Goal: Task Accomplishment & Management: Manage account settings

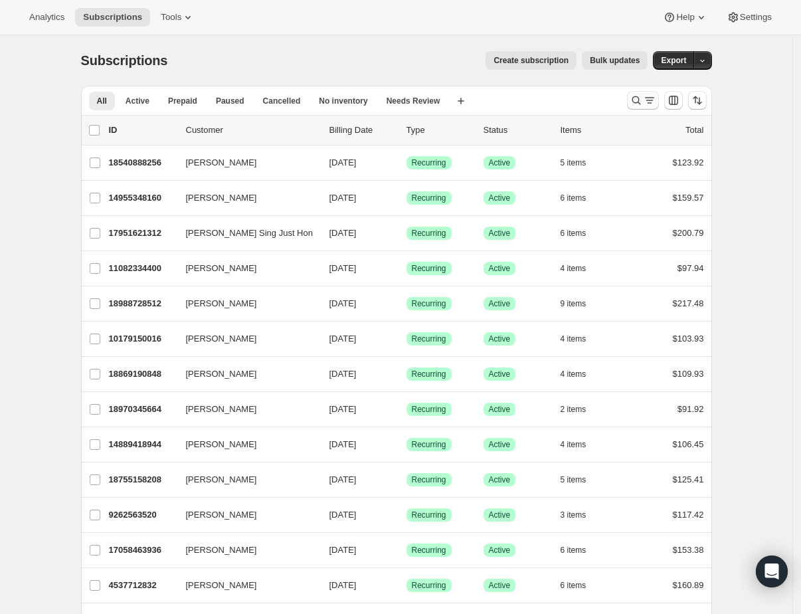
click at [636, 102] on icon "Search and filter results" at bounding box center [636, 100] width 13 height 13
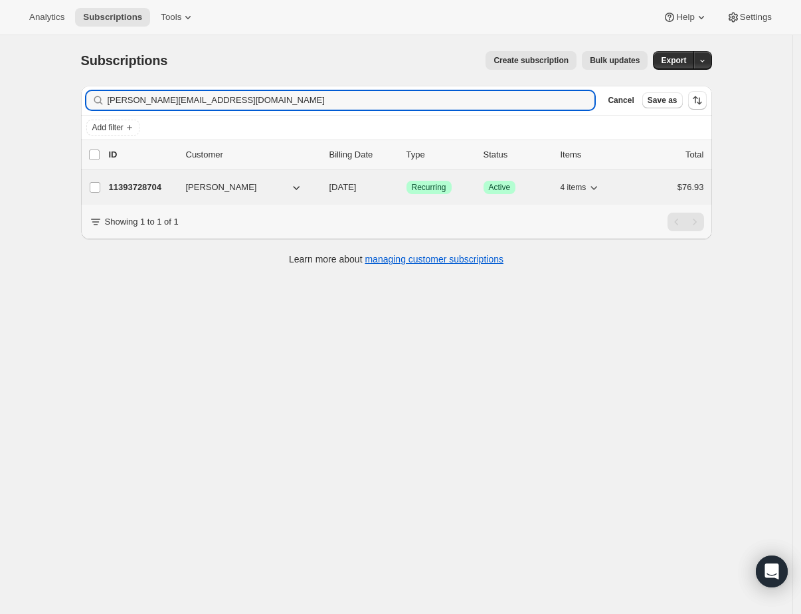
type input "[PERSON_NAME][EMAIL_ADDRESS][DOMAIN_NAME]"
click at [134, 190] on p "11393728704" at bounding box center [142, 187] width 66 height 13
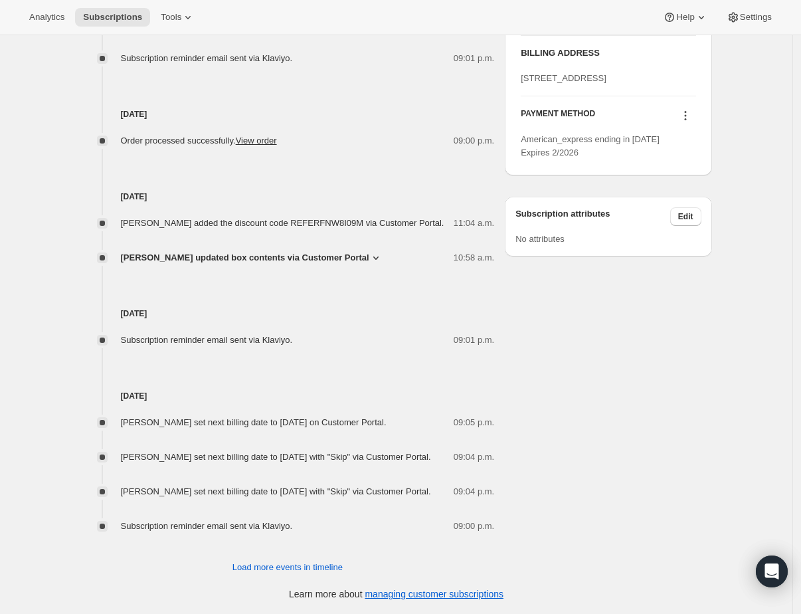
scroll to position [718, 0]
click at [306, 567] on span "Load more events in timeline" at bounding box center [288, 567] width 110 height 13
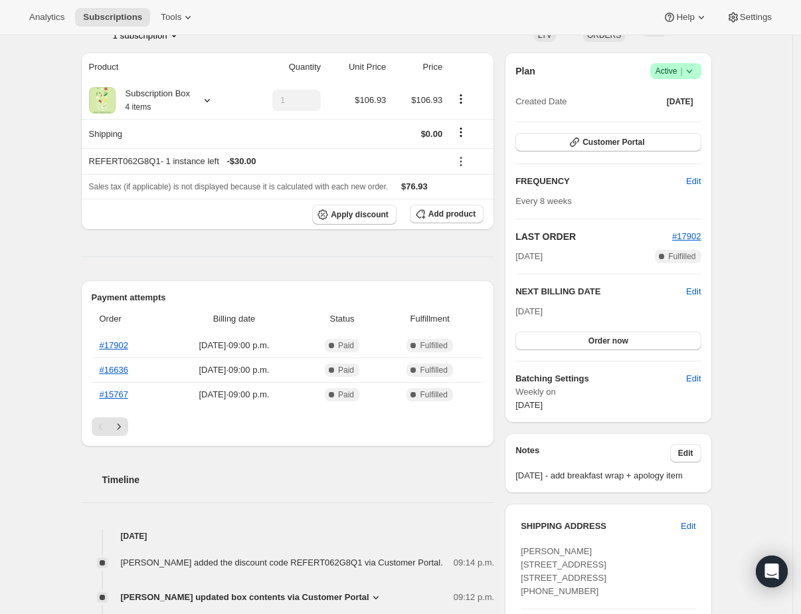
scroll to position [143, 0]
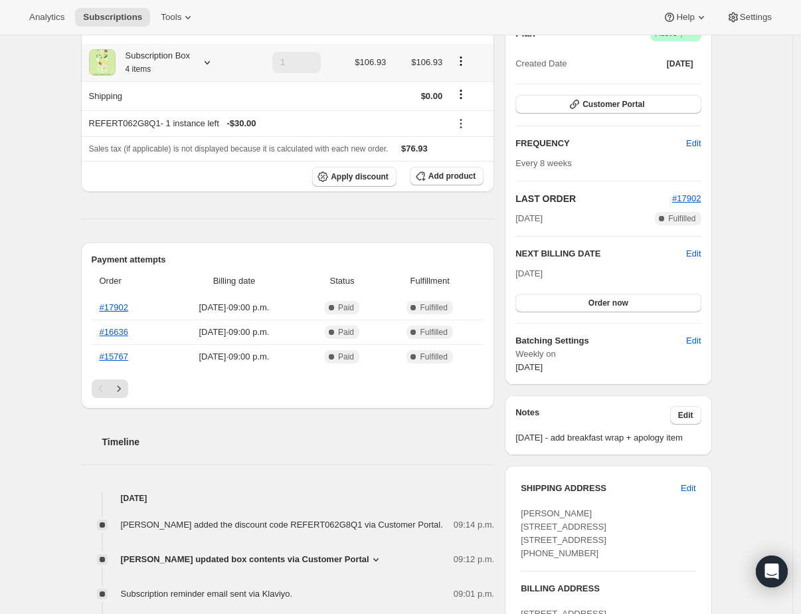
click at [210, 63] on icon at bounding box center [207, 62] width 5 height 3
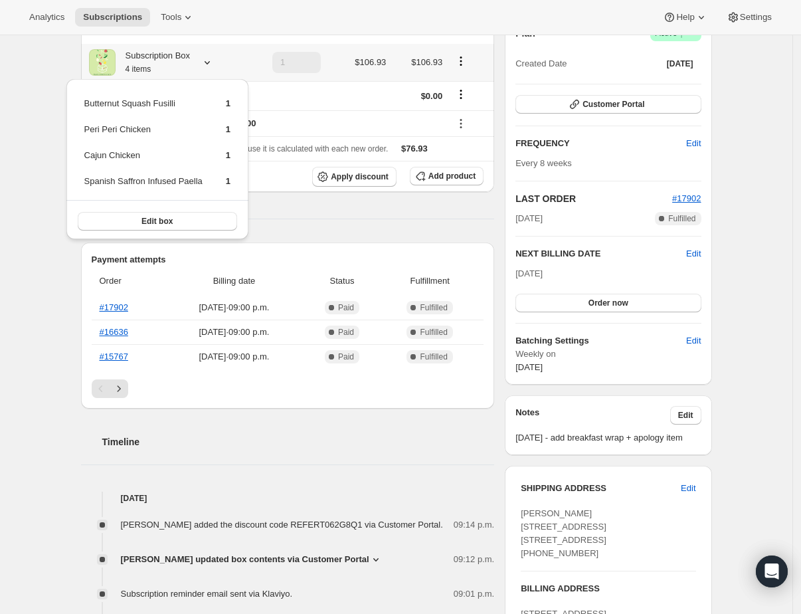
click at [210, 63] on icon at bounding box center [207, 62] width 5 height 3
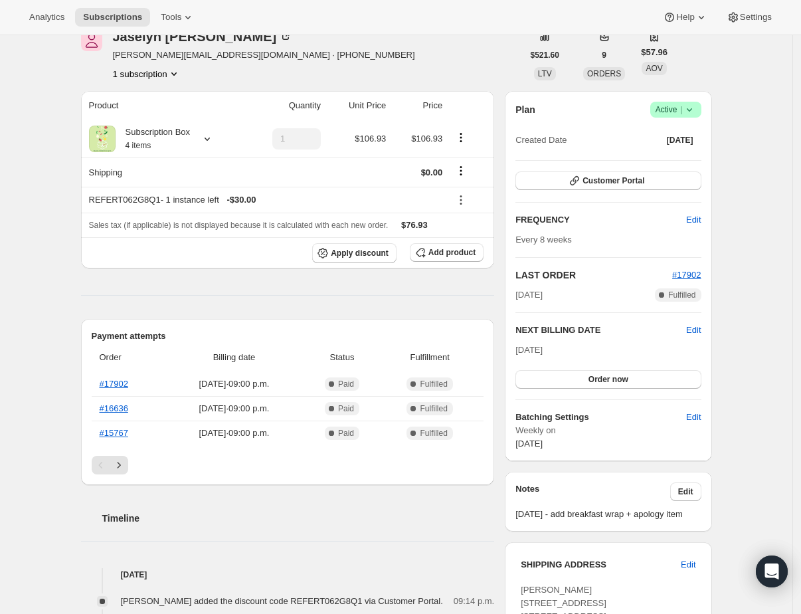
scroll to position [0, 0]
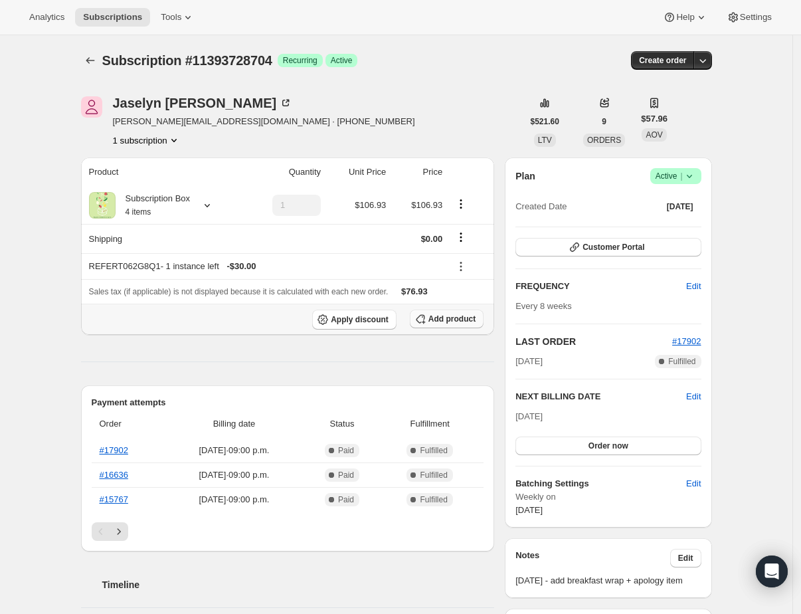
click at [451, 320] on span "Add product" at bounding box center [452, 319] width 47 height 11
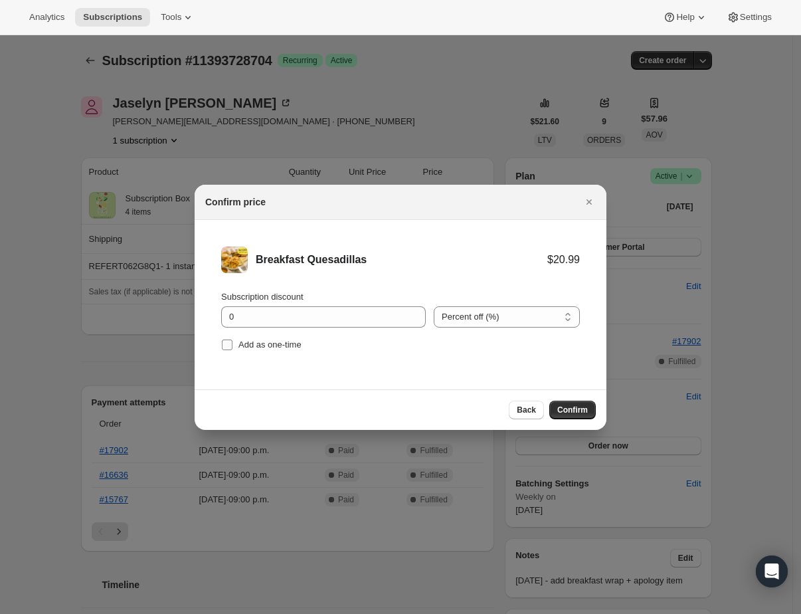
click at [281, 348] on span "Add as one-time" at bounding box center [270, 345] width 63 height 10
click at [233, 348] on input "Add as one-time" at bounding box center [227, 345] width 11 height 11
checkbox input "true"
click at [318, 320] on input "0" at bounding box center [313, 316] width 185 height 21
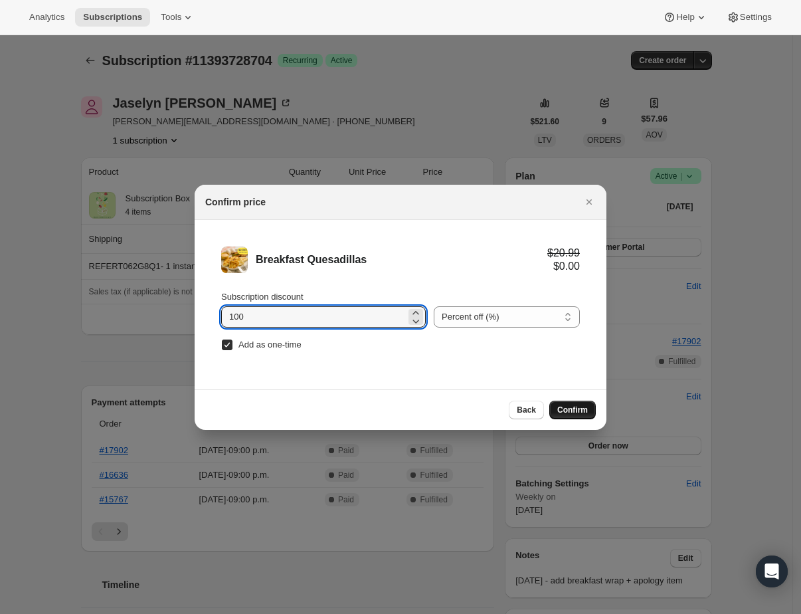
type input "100"
click at [586, 406] on span "Confirm" at bounding box center [573, 410] width 31 height 11
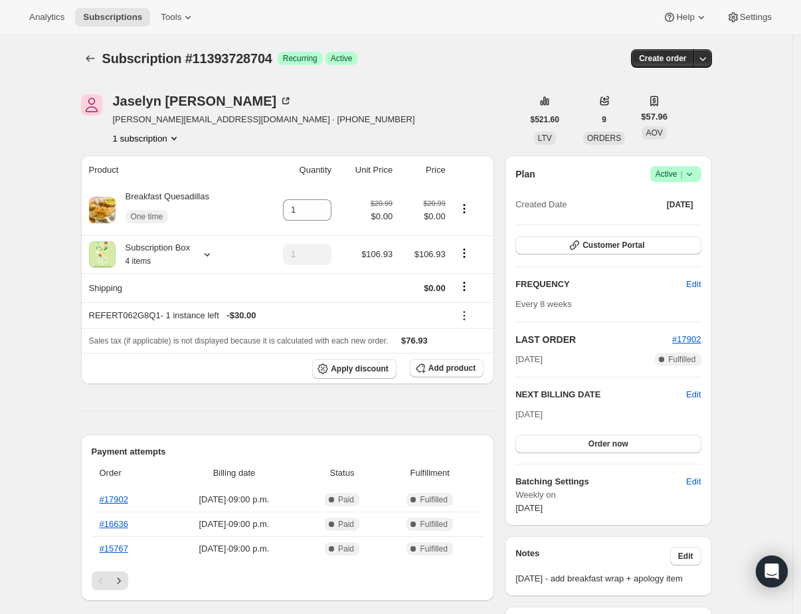
scroll to position [3, 0]
click at [439, 373] on button "Add product" at bounding box center [447, 367] width 74 height 19
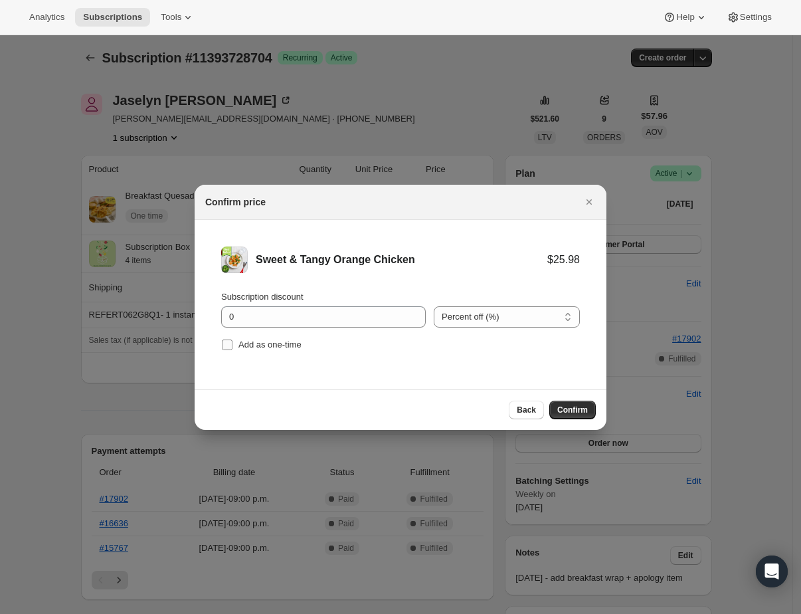
click at [268, 340] on span "Add as one-time" at bounding box center [270, 345] width 63 height 10
click at [233, 340] on input "Add as one-time" at bounding box center [227, 345] width 11 height 11
checkbox input "true"
click at [284, 321] on input "0" at bounding box center [313, 316] width 185 height 21
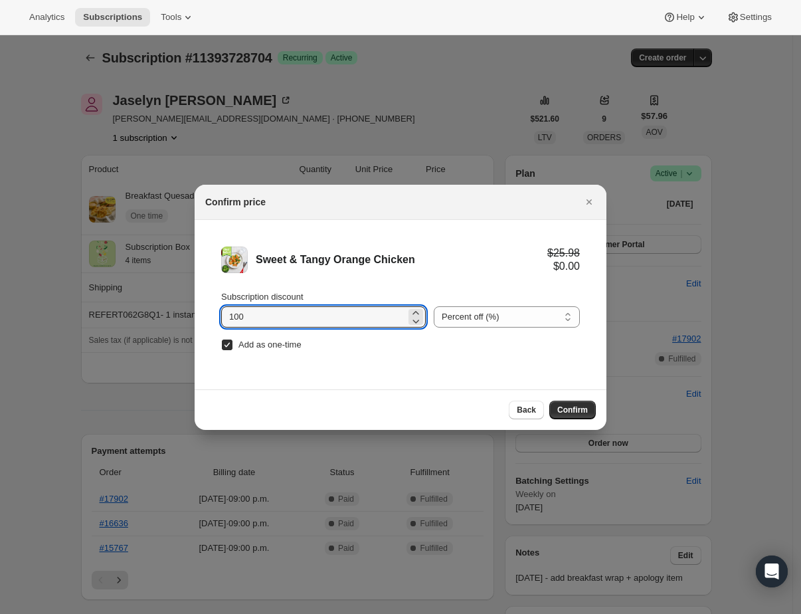
type input "100"
drag, startPoint x: 545, startPoint y: 356, endPoint x: 569, endPoint y: 377, distance: 31.6
click at [546, 357] on li "Sweet & Tangy Orange Chicken $25.98 $0.00 Subscription discount 100 Percent off…" at bounding box center [401, 300] width 412 height 161
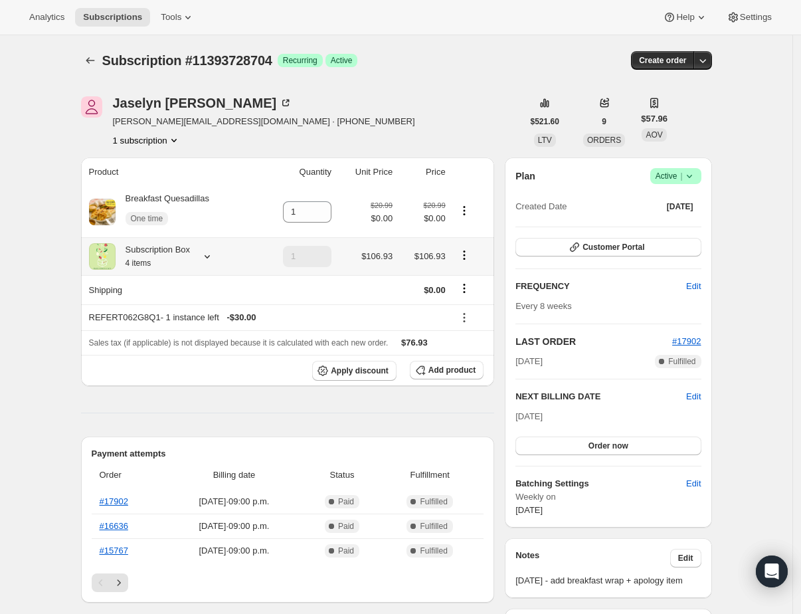
scroll to position [3, 0]
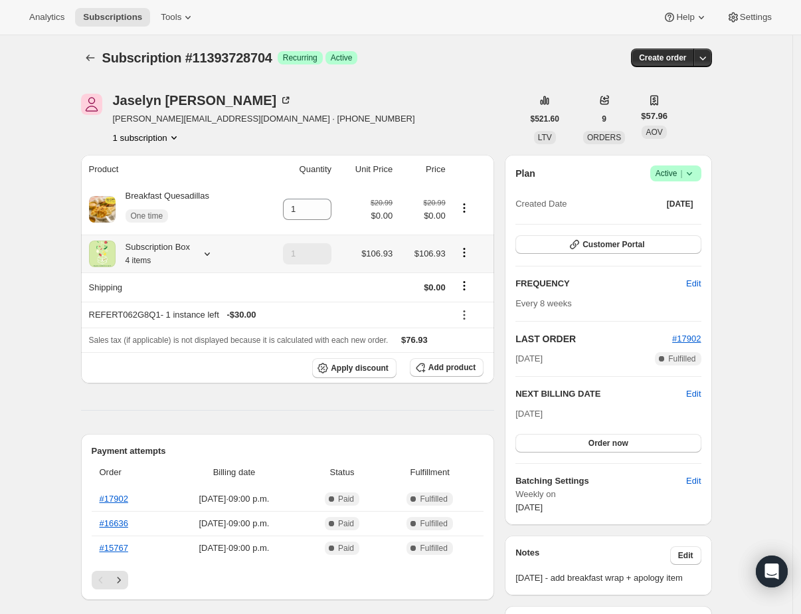
click at [214, 257] on icon at bounding box center [207, 253] width 13 height 13
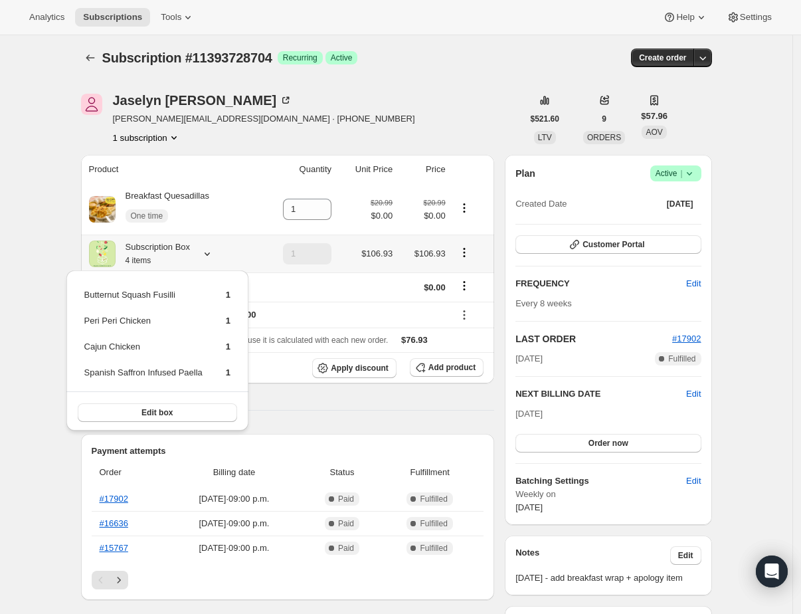
click at [214, 257] on icon at bounding box center [207, 253] width 13 height 13
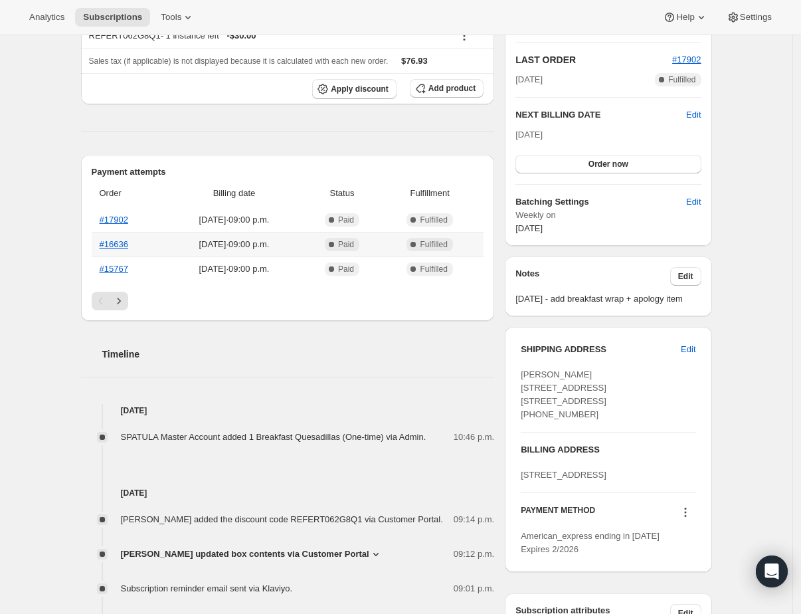
scroll to position [0, 0]
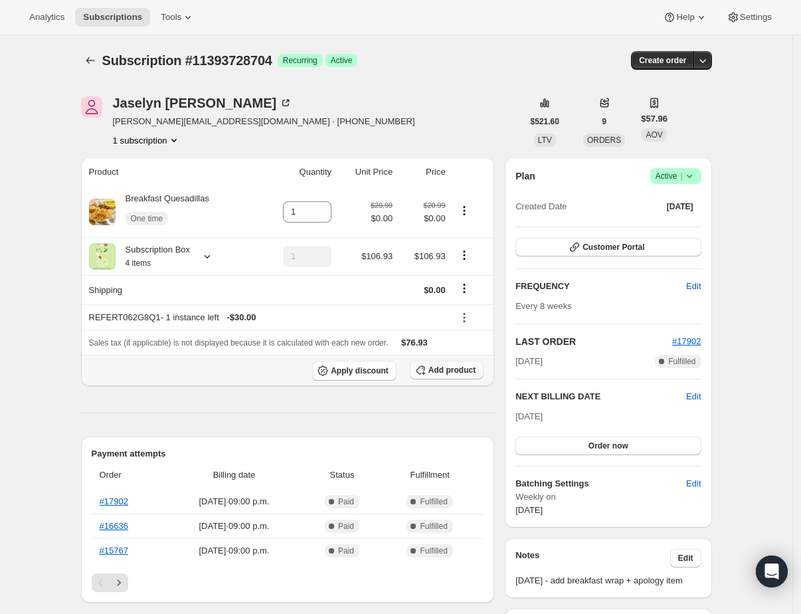
click at [455, 373] on span "Add product" at bounding box center [452, 370] width 47 height 11
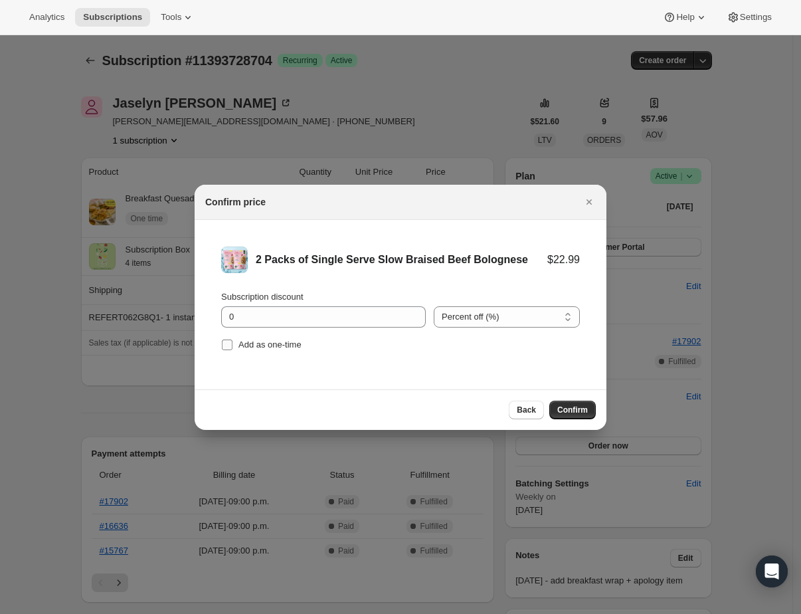
click at [251, 354] on label "Add as one-time" at bounding box center [261, 345] width 80 height 19
click at [233, 350] on input "Add as one-time" at bounding box center [227, 345] width 11 height 11
checkbox input "true"
click at [272, 322] on input "0" at bounding box center [313, 316] width 185 height 21
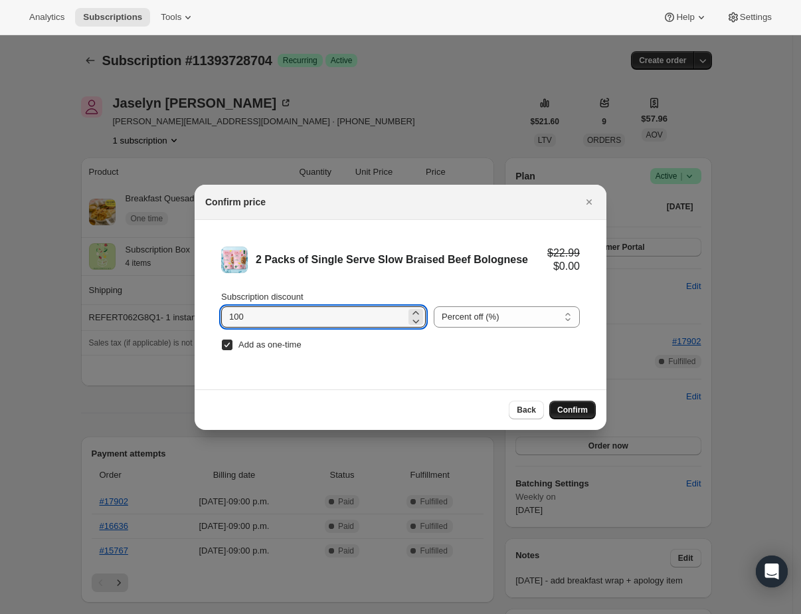
type input "100"
click at [573, 402] on button "Confirm" at bounding box center [573, 410] width 47 height 19
